Goal: Information Seeking & Learning: Learn about a topic

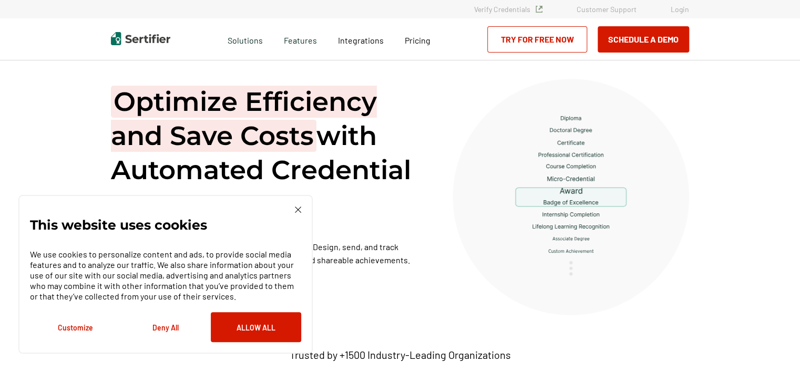
click at [434, 32] on div "Pricing" at bounding box center [417, 39] width 47 height 42
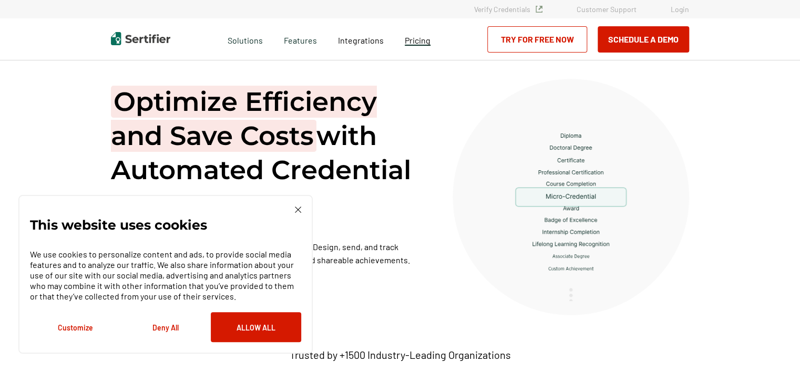
click at [428, 40] on span "Pricing" at bounding box center [418, 40] width 26 height 10
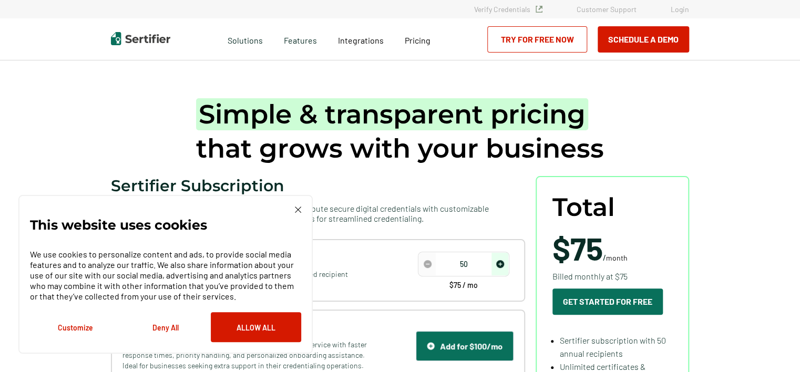
click at [297, 209] on img at bounding box center [298, 210] width 6 height 6
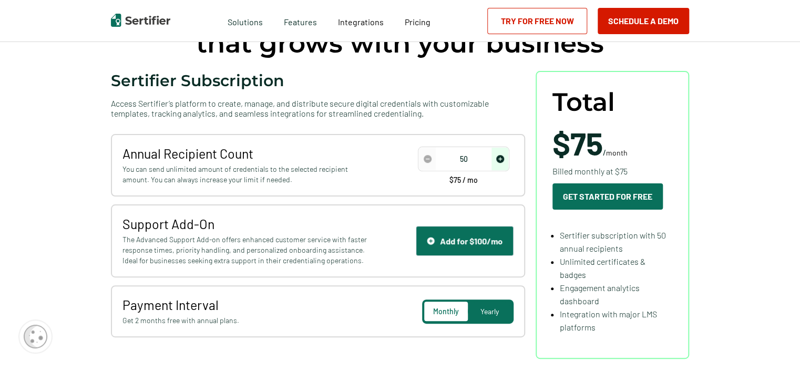
scroll to position [106, 0]
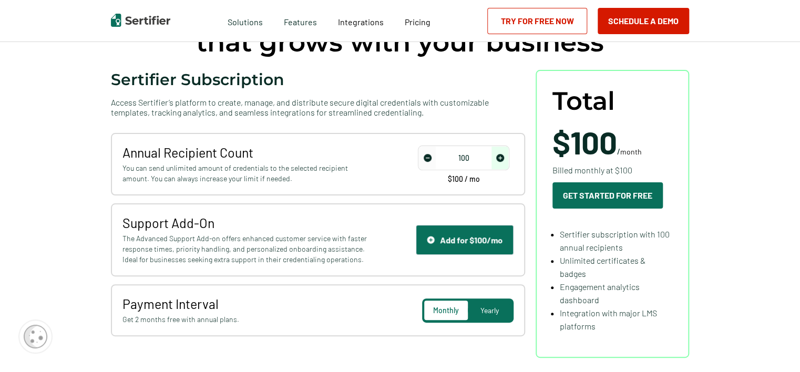
click at [501, 158] on img "increase number" at bounding box center [500, 158] width 8 height 8
type input "50"
click at [425, 158] on img "decrease number" at bounding box center [428, 158] width 8 height 8
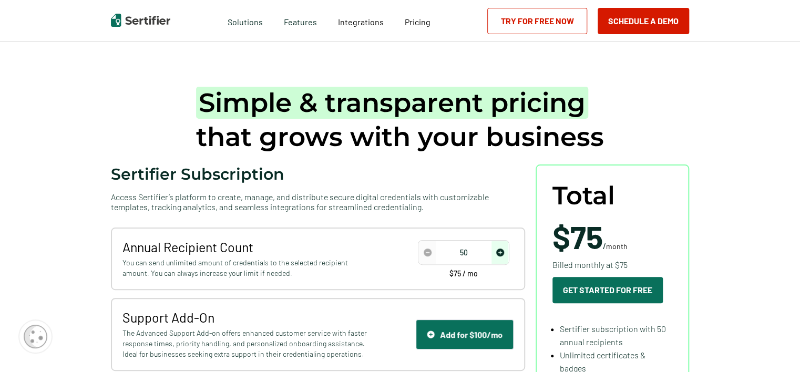
scroll to position [0, 0]
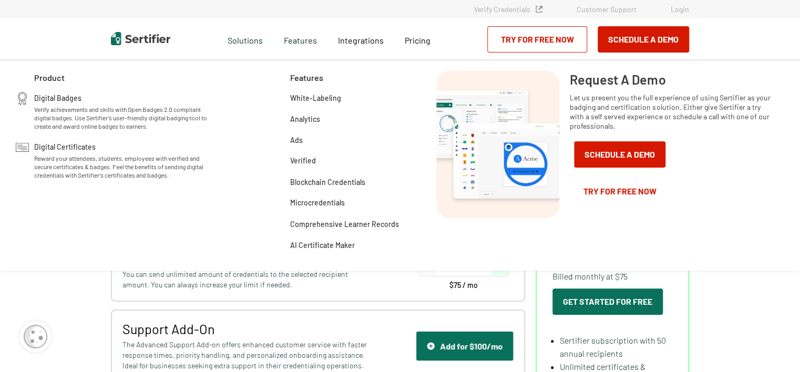
click at [318, 43] on div "Features" at bounding box center [300, 39] width 54 height 42
click at [315, 43] on span "Features" at bounding box center [300, 39] width 33 height 13
click at [50, 98] on span "Digital Badges" at bounding box center [57, 97] width 47 height 11
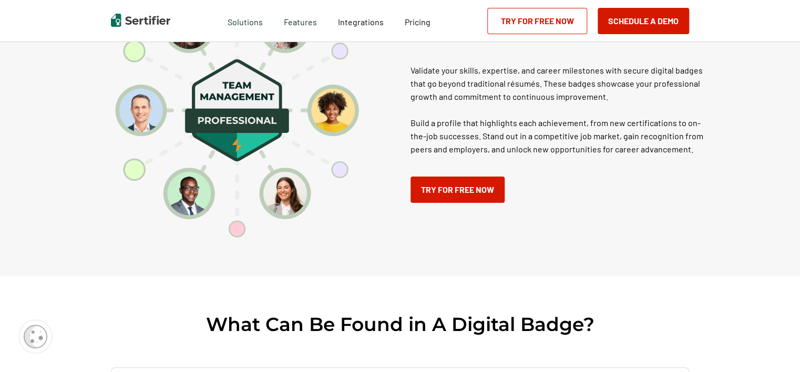
scroll to position [927, 0]
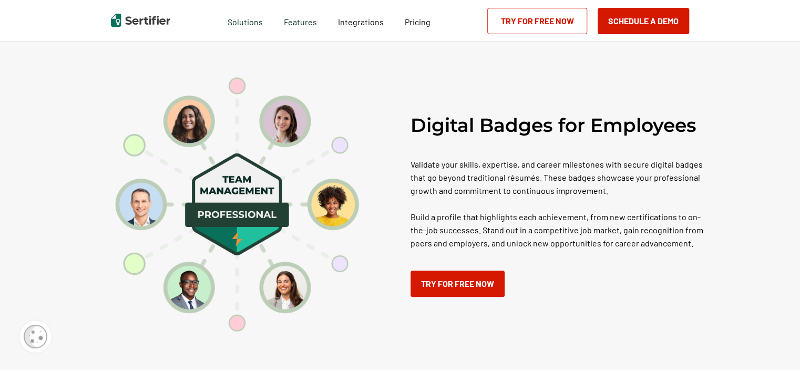
click at [619, 205] on p "Validate your skills, expertise, and career milestones with secure digital badg…" at bounding box center [563, 204] width 305 height 92
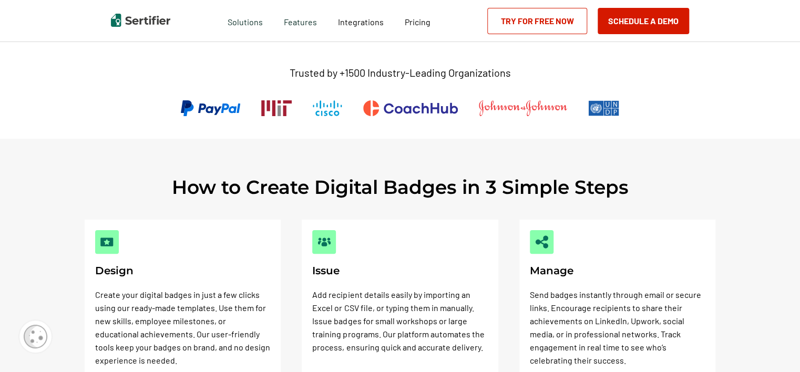
scroll to position [228, 0]
